Goal: Information Seeking & Learning: Learn about a topic

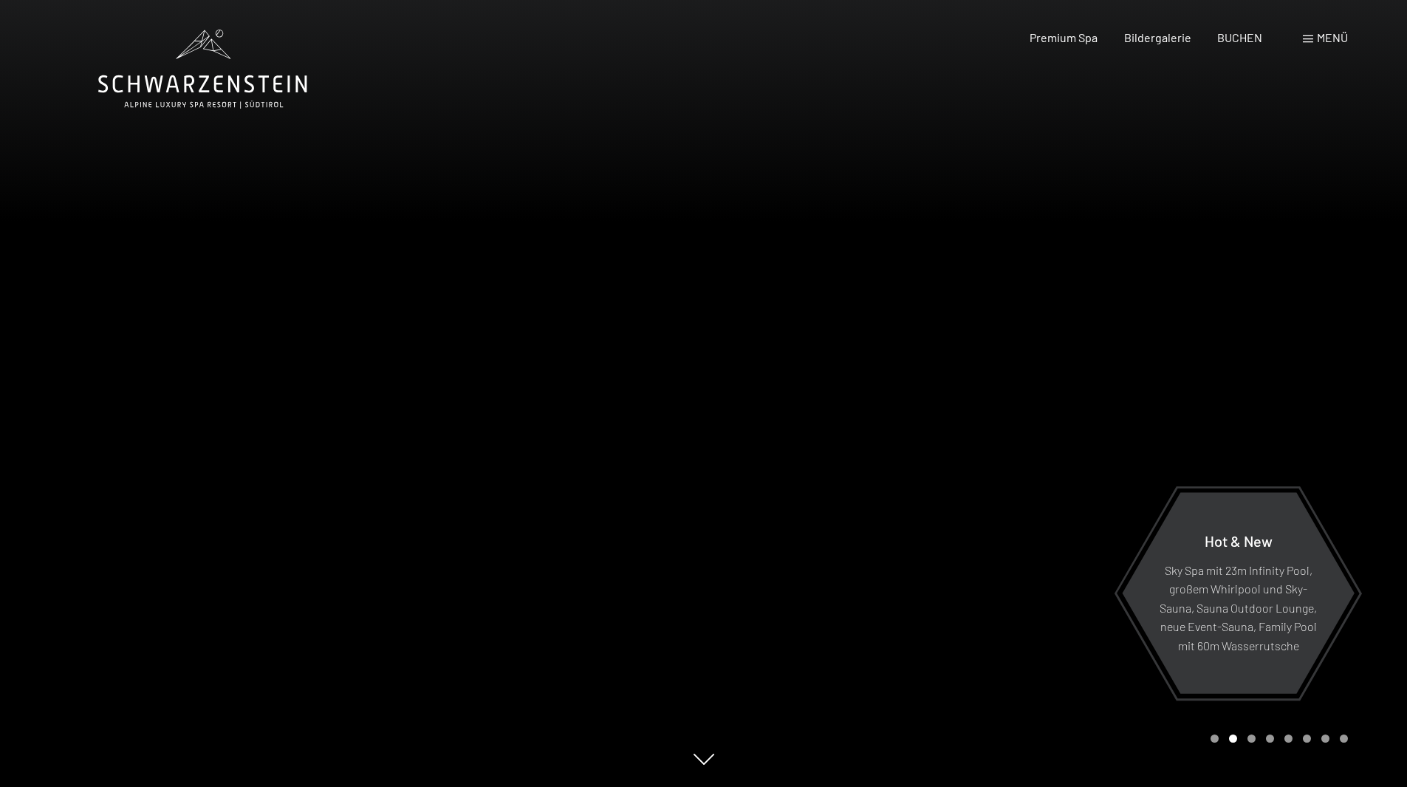
click at [1332, 30] on div "Buchen Anfragen Premium Spa Bildergalerie BUCHEN Menü DE IT EN Gutschein Bilder…" at bounding box center [1163, 38] width 370 height 16
click at [1312, 30] on div "Menü" at bounding box center [1325, 38] width 45 height 16
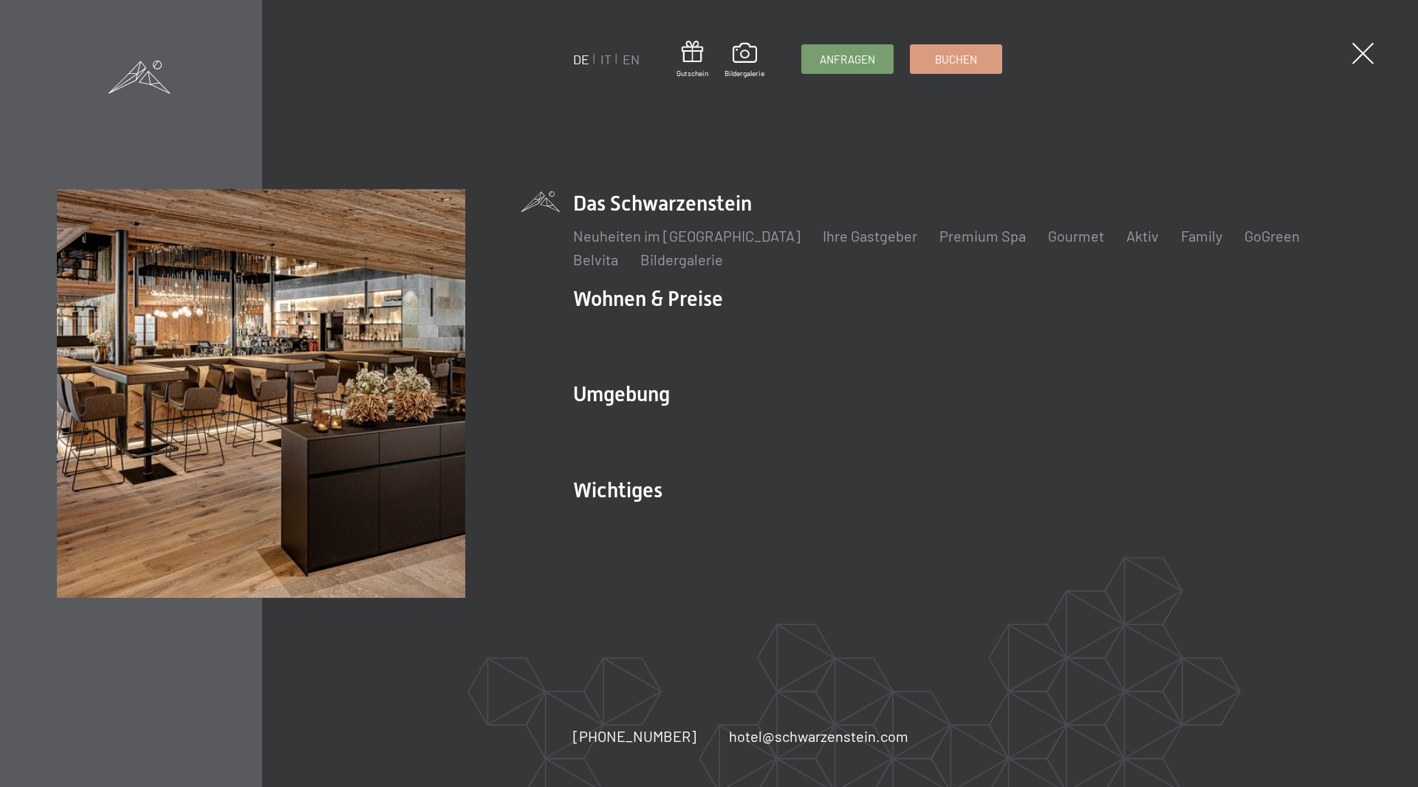
click at [624, 205] on li "Das Schwarzenstein Neuheiten im Schwarzenstein Ihre Gastgeber Premium Spa Gourm…" at bounding box center [967, 229] width 788 height 81
click at [635, 237] on link "Neuheiten im [GEOGRAPHIC_DATA]" at bounding box center [686, 236] width 227 height 18
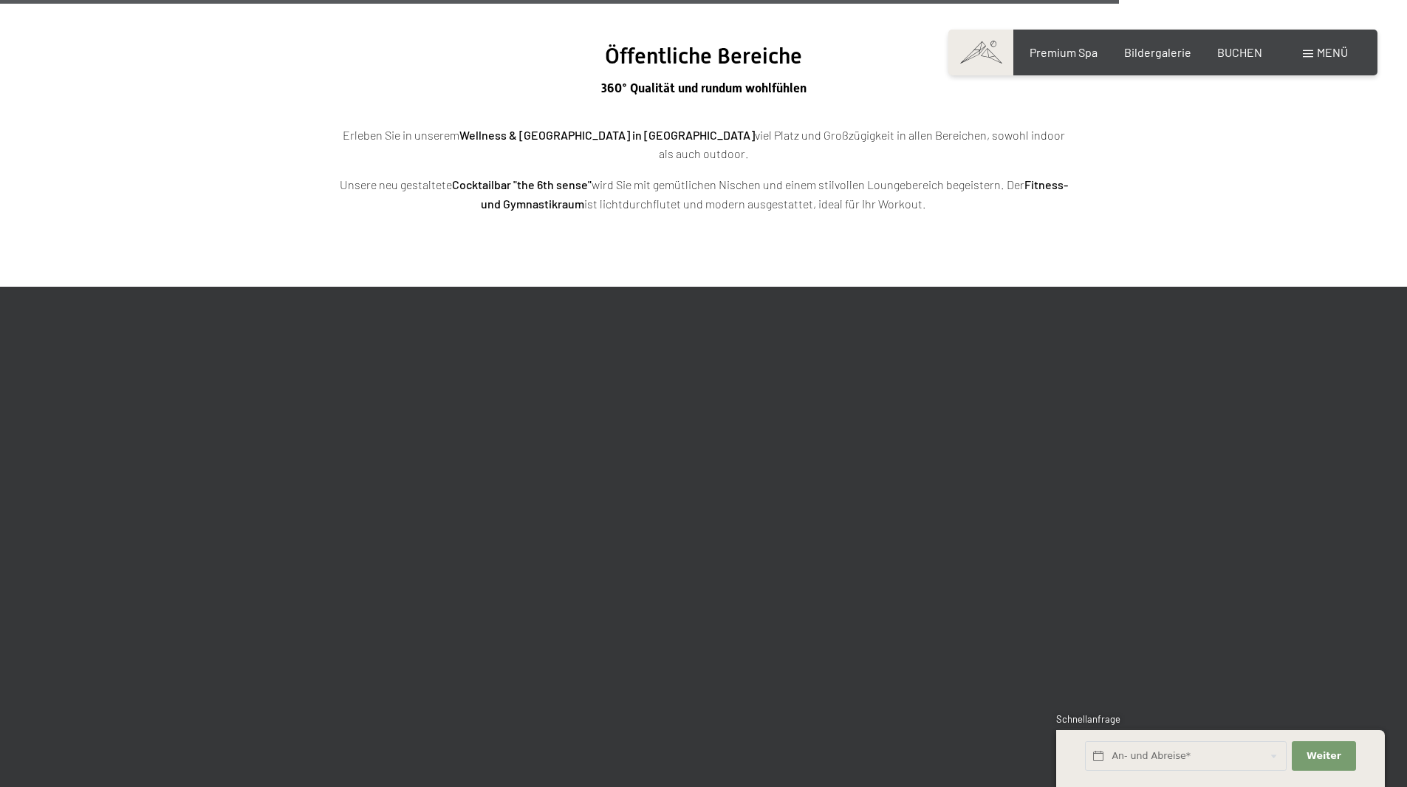
scroll to position [5096, 0]
